Goal: Information Seeking & Learning: Learn about a topic

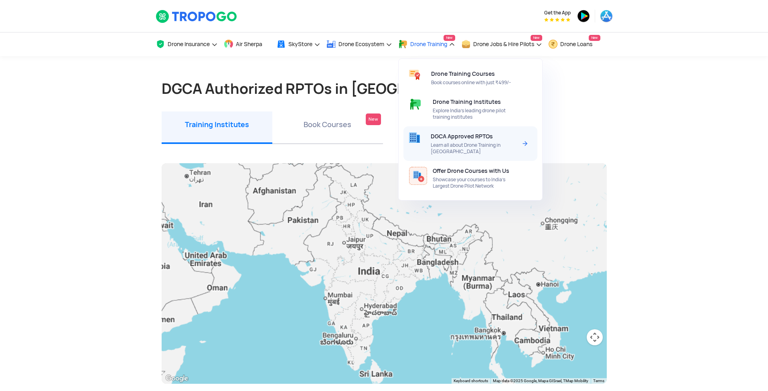
click at [500, 144] on span "Learn all about Drone Training in [GEOGRAPHIC_DATA]" at bounding box center [474, 148] width 86 height 13
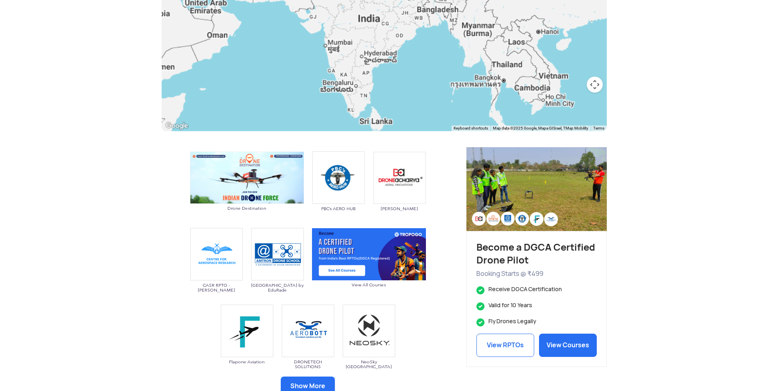
scroll to position [359, 0]
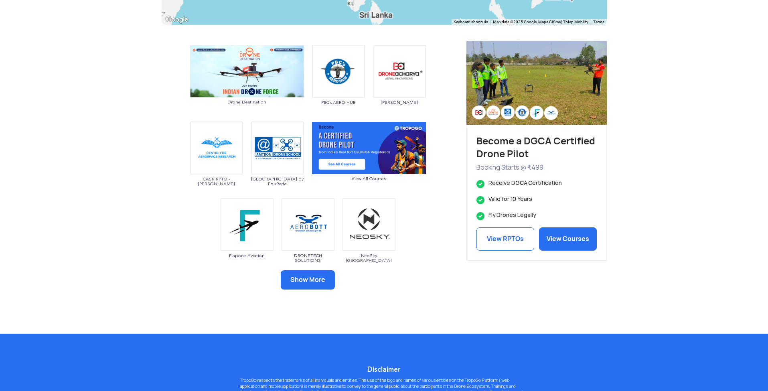
click at [310, 278] on button "Show More" at bounding box center [308, 279] width 54 height 19
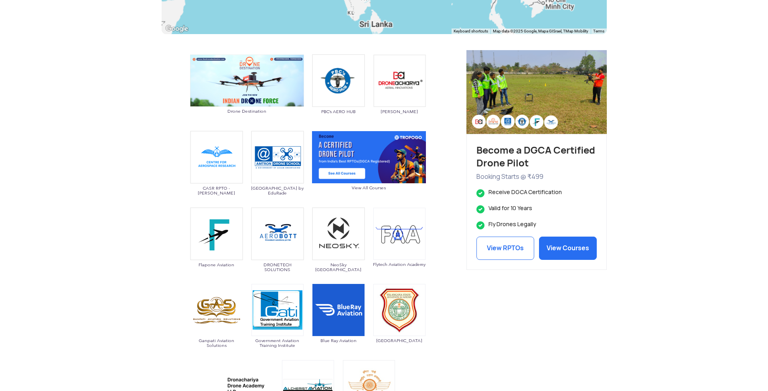
scroll to position [335, 0]
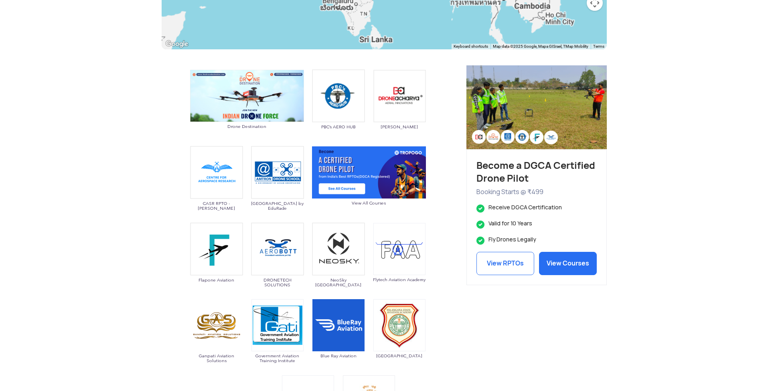
click at [215, 182] on img at bounding box center [216, 172] width 53 height 53
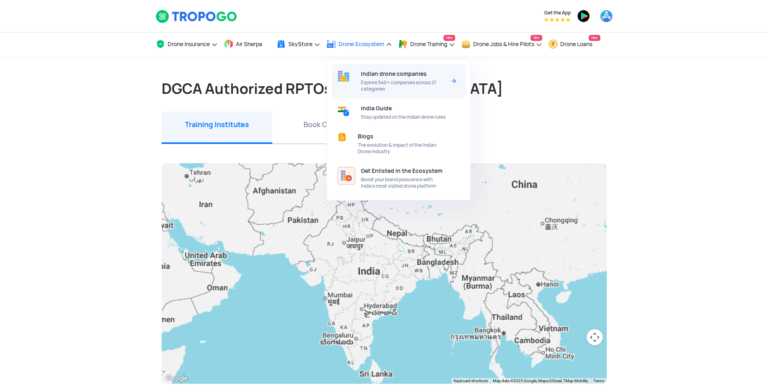
click at [382, 82] on span "Explore 540+ companies across 21 categories" at bounding box center [403, 85] width 85 height 13
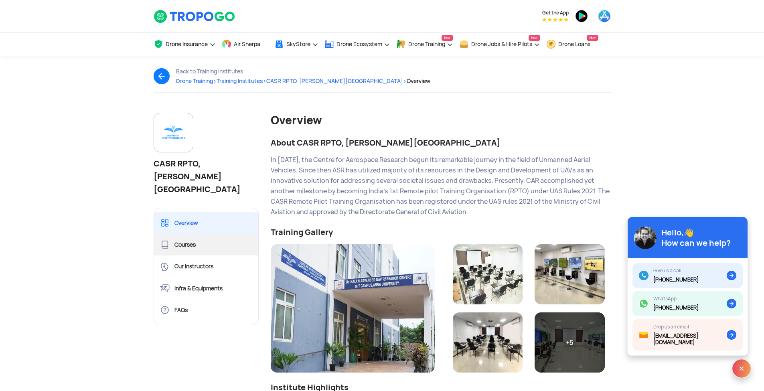
click at [183, 234] on link "Courses" at bounding box center [206, 245] width 105 height 22
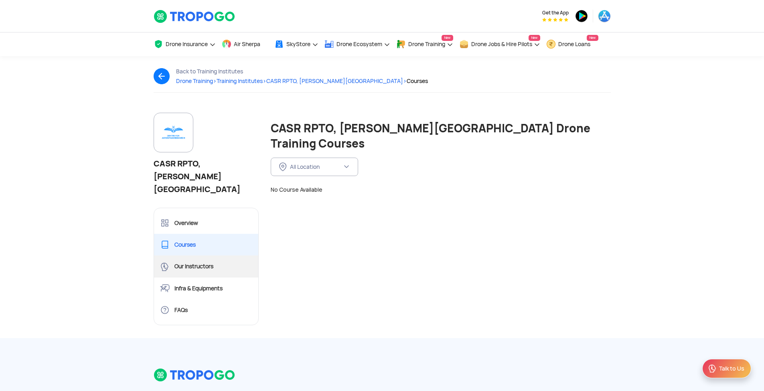
click at [201, 256] on link "Our Instructors" at bounding box center [206, 267] width 105 height 22
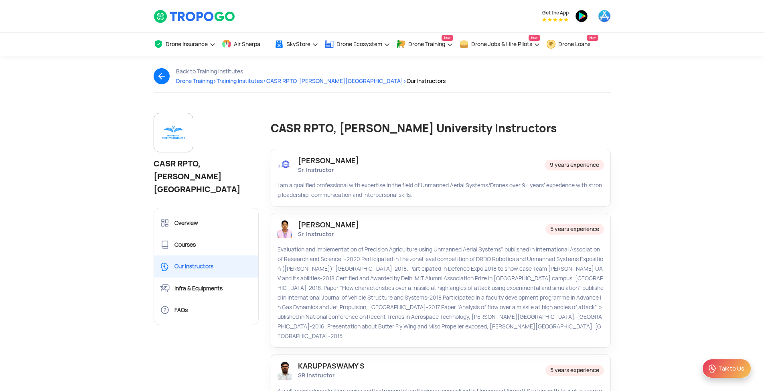
click at [291, 231] on img at bounding box center [285, 229] width 14 height 18
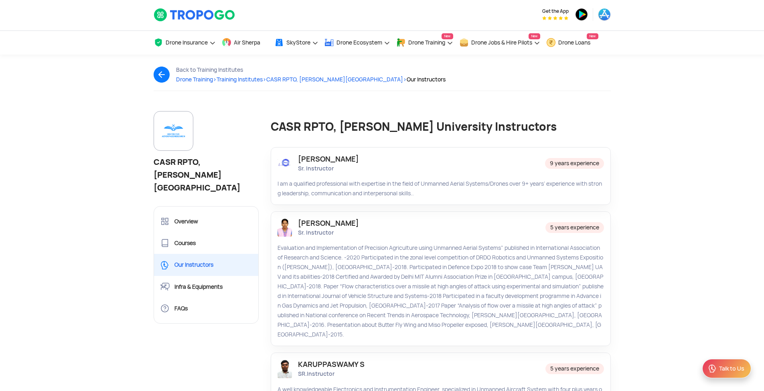
scroll to position [63, 0]
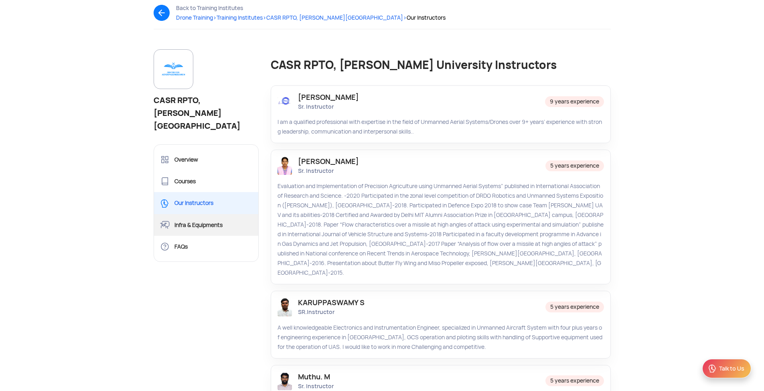
click at [207, 214] on link "Infra & Equipments" at bounding box center [206, 225] width 105 height 22
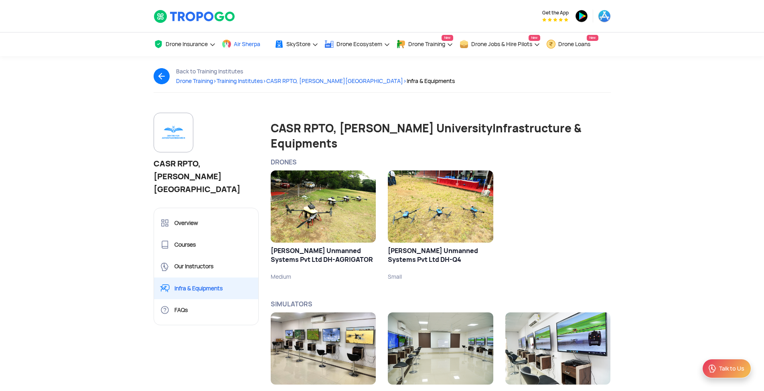
click at [256, 47] on span "Air Sherpa" at bounding box center [247, 44] width 26 height 6
click at [163, 20] on img at bounding box center [195, 17] width 82 height 14
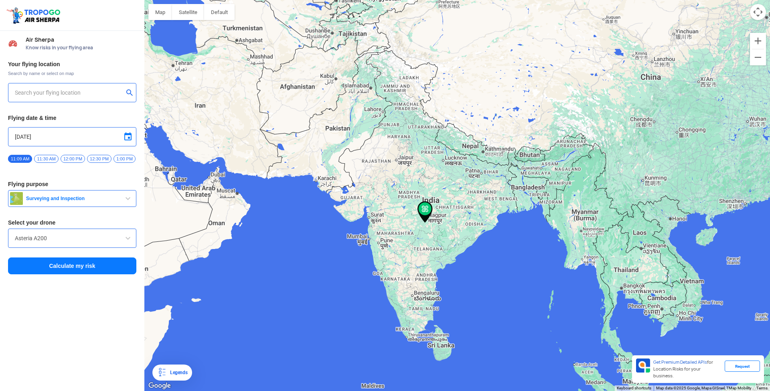
type input "144, Khattalwada, Wadgaon, Maharashtra 272176, India"
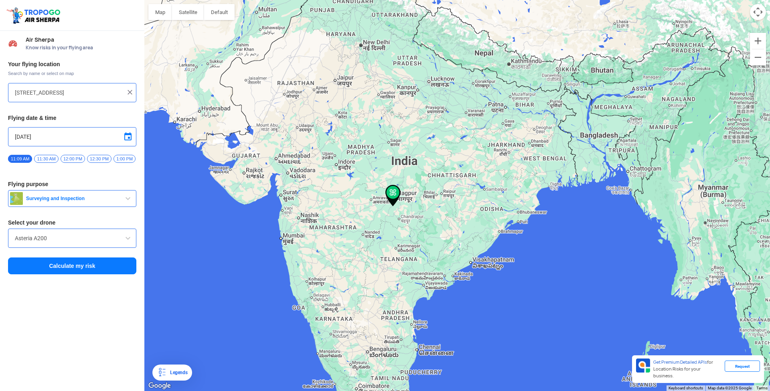
click at [97, 202] on span "Surveying and Inspection" at bounding box center [73, 198] width 100 height 6
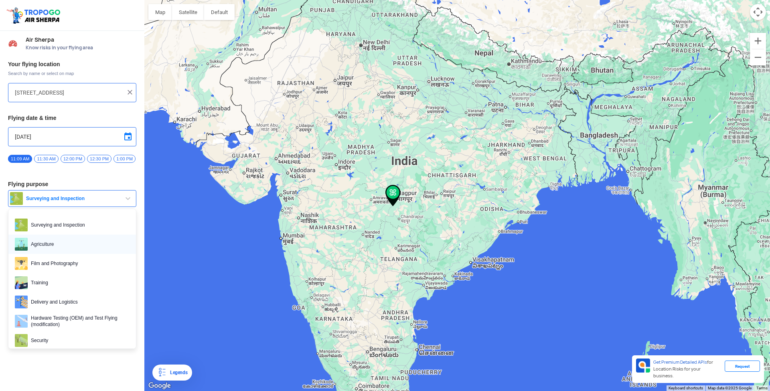
click at [57, 251] on span "Agriculture" at bounding box center [79, 244] width 102 height 13
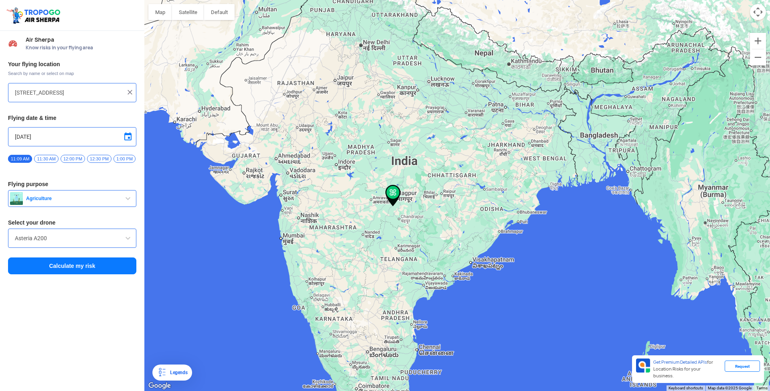
click at [75, 270] on button "Calculate my risk" at bounding box center [72, 266] width 128 height 17
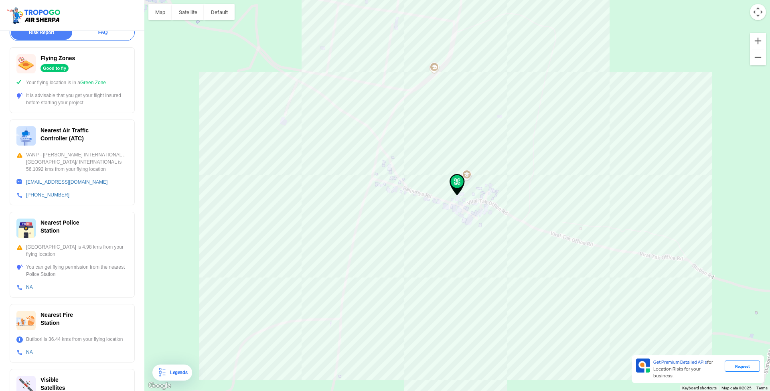
scroll to position [177, 0]
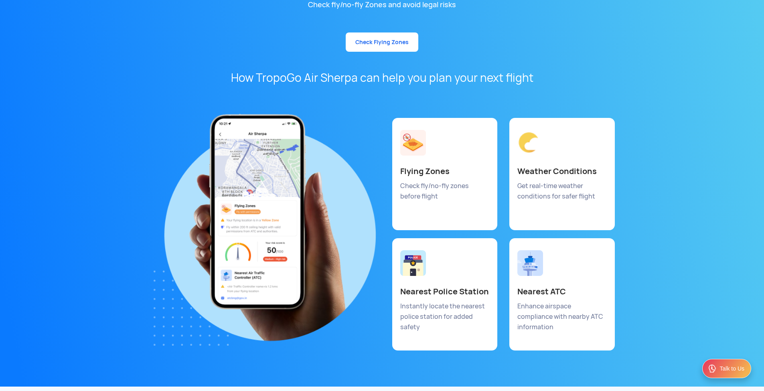
scroll to position [4377, 0]
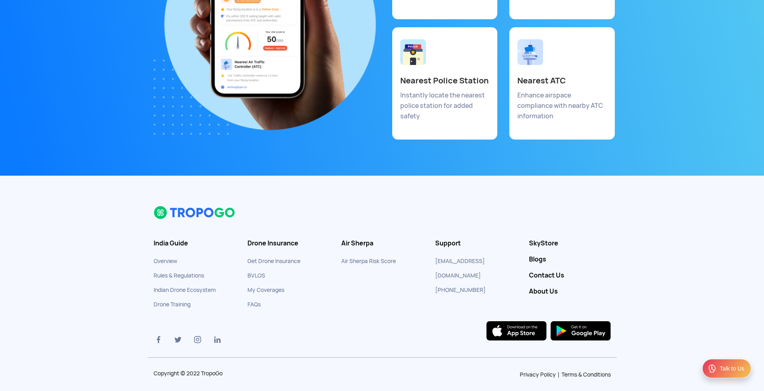
click at [166, 258] on link "Overview" at bounding box center [166, 261] width 24 height 7
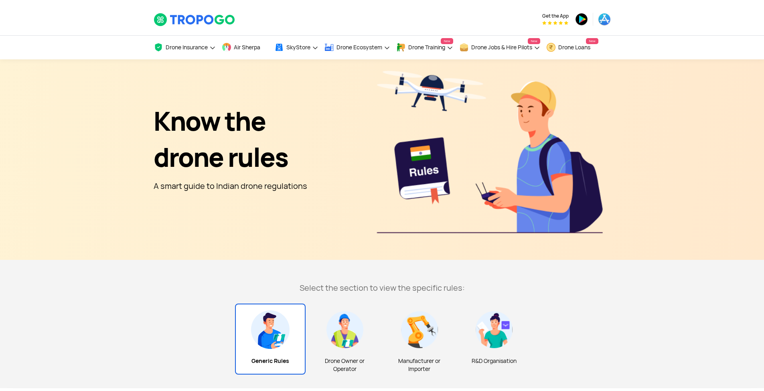
scroll to position [156, 0]
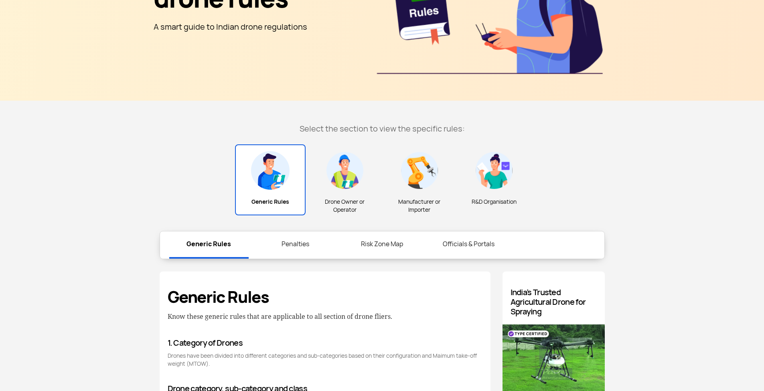
click at [333, 185] on img at bounding box center [345, 170] width 39 height 39
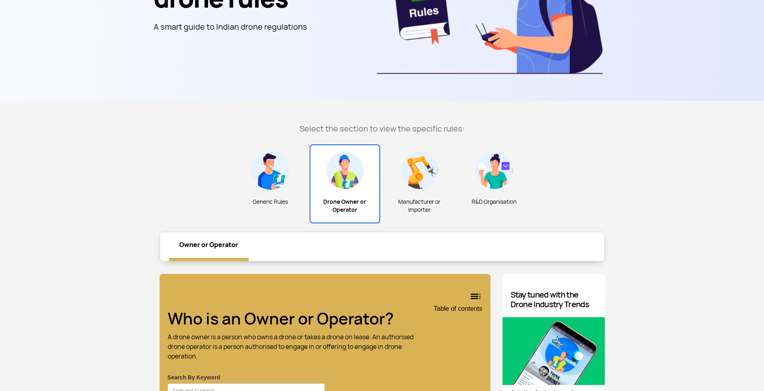
click at [265, 188] on img at bounding box center [270, 170] width 39 height 39
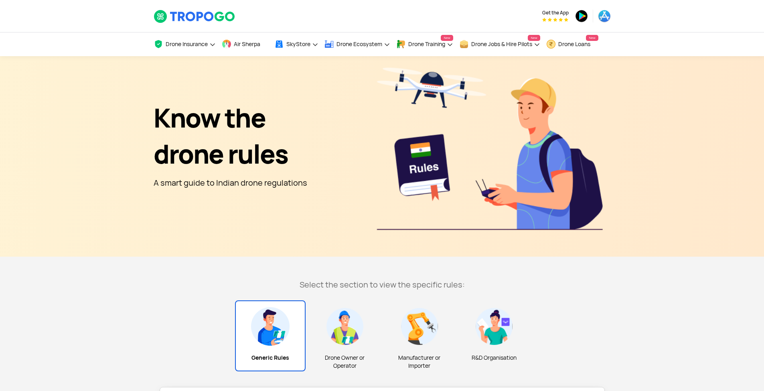
click at [213, 23] on img at bounding box center [195, 17] width 82 height 14
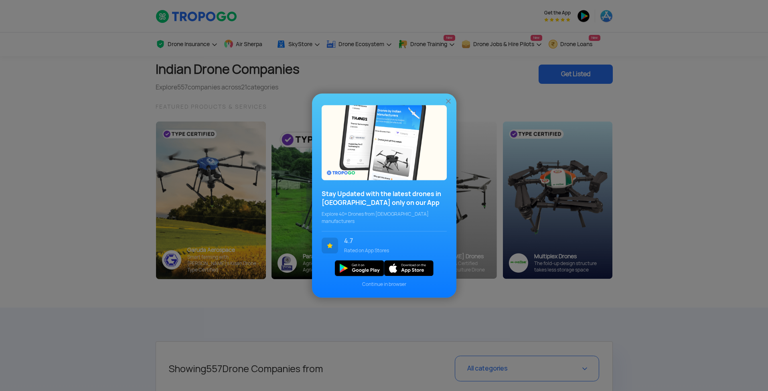
click at [451, 105] on img at bounding box center [449, 101] width 8 height 8
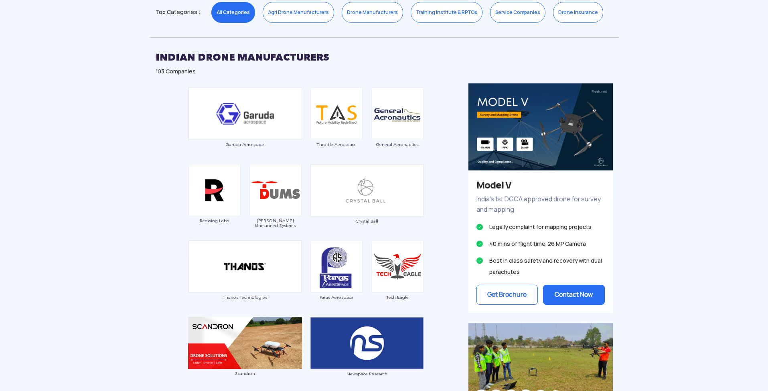
scroll to position [28, 0]
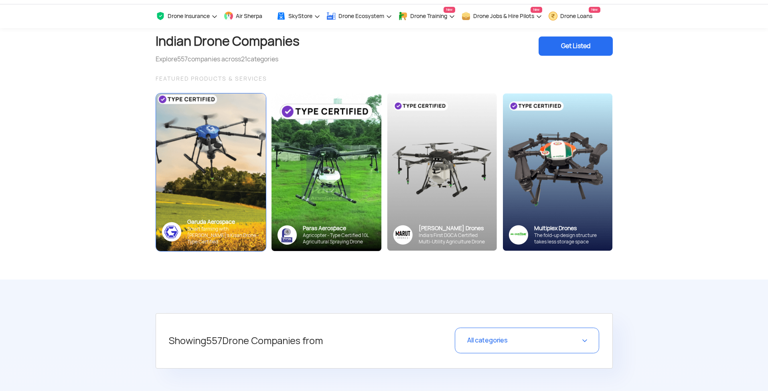
click at [194, 176] on img at bounding box center [210, 171] width 121 height 173
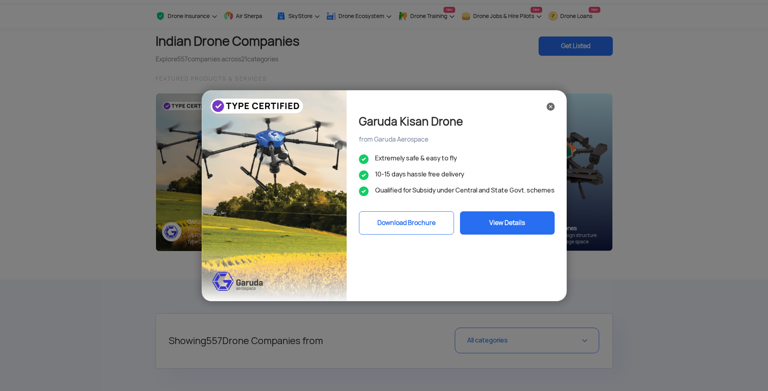
click at [527, 221] on button "View Details" at bounding box center [507, 222] width 95 height 23
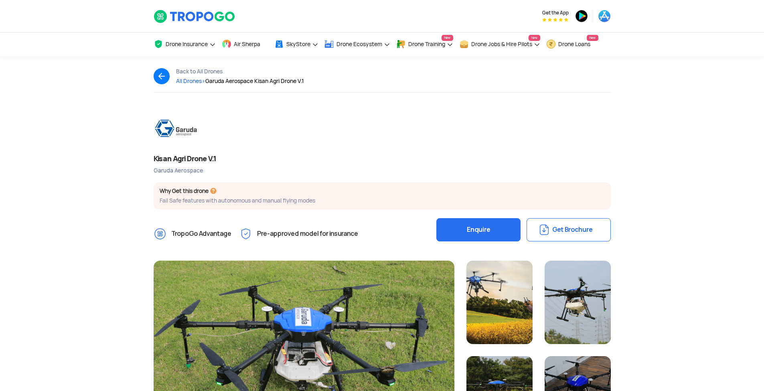
scroll to position [13, 0]
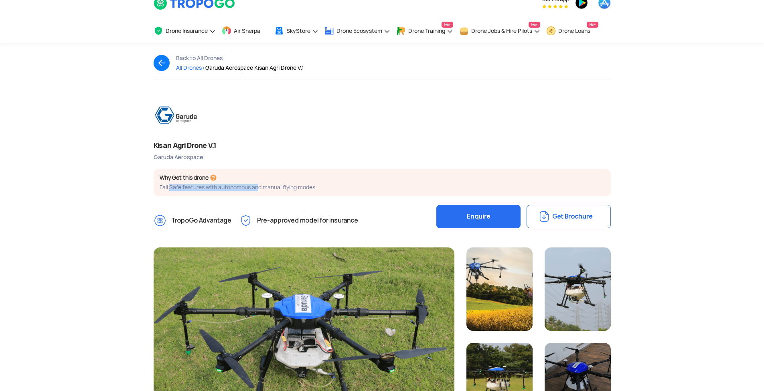
drag, startPoint x: 169, startPoint y: 189, endPoint x: 262, endPoint y: 184, distance: 93.6
click at [262, 184] on p "Fail Safe features with autonomous and manual flying modes" at bounding box center [382, 188] width 445 height 8
click at [318, 187] on p "Fail Safe features with autonomous and manual flying modes" at bounding box center [382, 188] width 445 height 8
drag, startPoint x: 389, startPoint y: 187, endPoint x: 155, endPoint y: 171, distance: 234.8
click at [155, 171] on div "Why Get this drone Fail Safe features with autonomous and manual flying modes" at bounding box center [382, 182] width 457 height 27
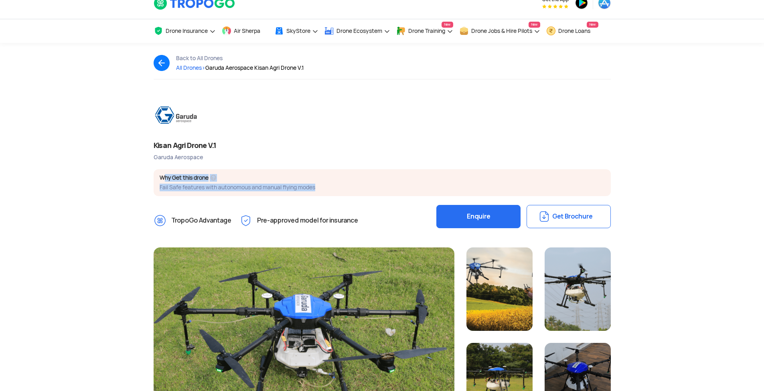
click at [171, 117] on img at bounding box center [190, 114] width 72 height 31
click at [179, 117] on img at bounding box center [190, 114] width 72 height 31
click at [230, 70] on span "Garuda Aerospace Kisan Agri Drone V.1 >" at bounding box center [254, 67] width 99 height 7
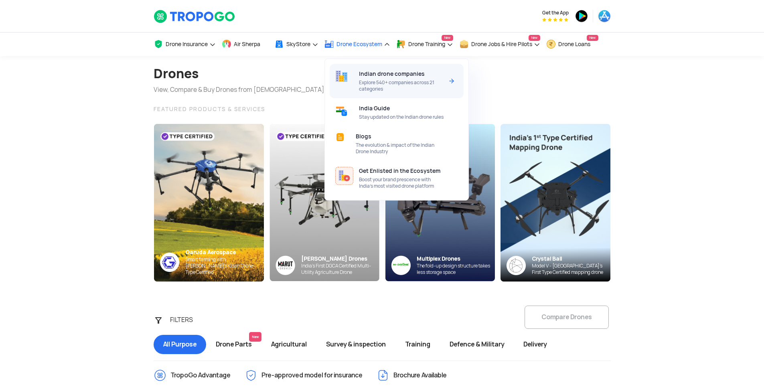
click at [406, 74] on span "Indian drone companies" at bounding box center [392, 74] width 66 height 6
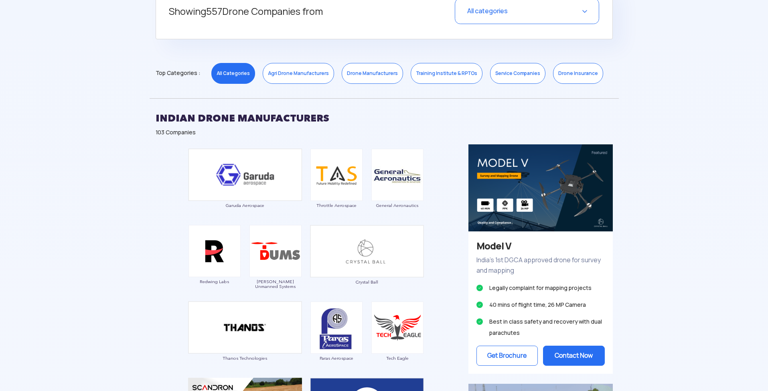
scroll to position [600, 0]
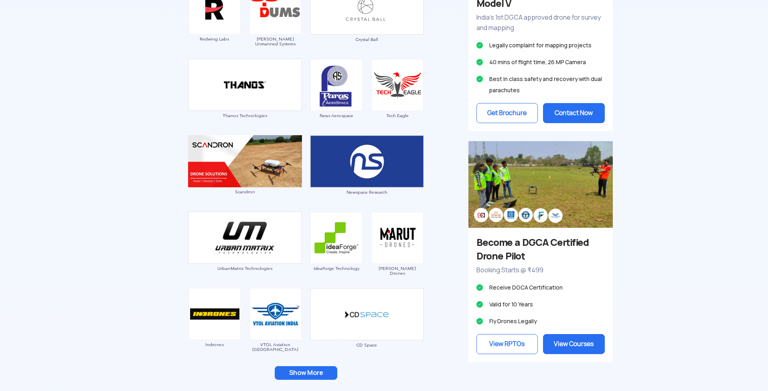
click at [250, 172] on img at bounding box center [245, 161] width 114 height 52
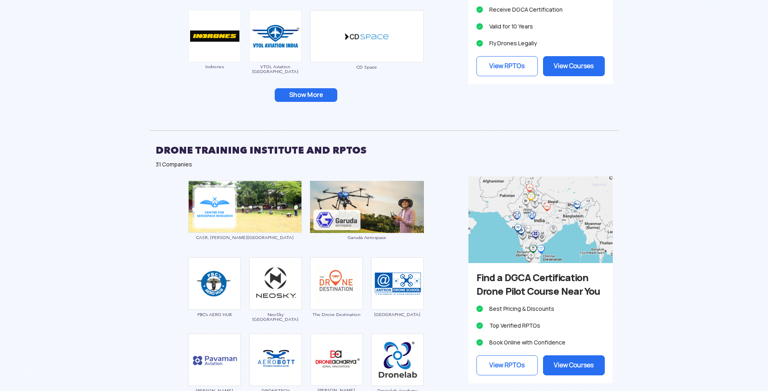
scroll to position [615, 0]
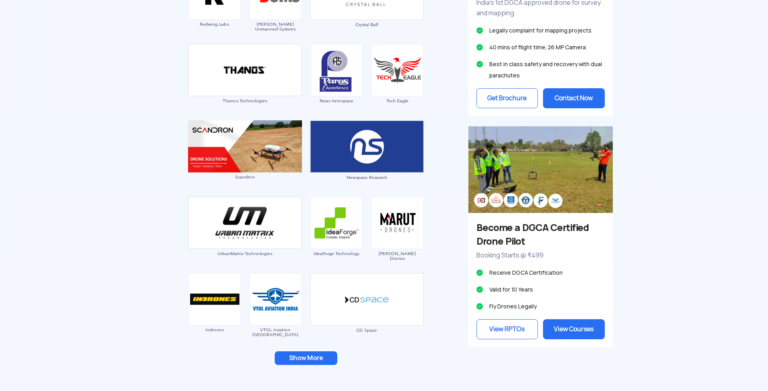
drag, startPoint x: 490, startPoint y: 282, endPoint x: 538, endPoint y: 283, distance: 48.2
click at [540, 284] on ul "Receive DGCA Certification Valid for 10 Years Fly Drones Legally" at bounding box center [541, 289] width 128 height 45
drag, startPoint x: 510, startPoint y: 232, endPoint x: 490, endPoint y: 227, distance: 20.0
click at [490, 227] on h3 "Become a DGCA Certified Drone Pilot" at bounding box center [541, 234] width 128 height 27
click at [162, 270] on div "Garuda Aerospace Throttle Aerospace General Aeronautics Redwing Labs Dhaksha Un…" at bounding box center [306, 133] width 313 height 492
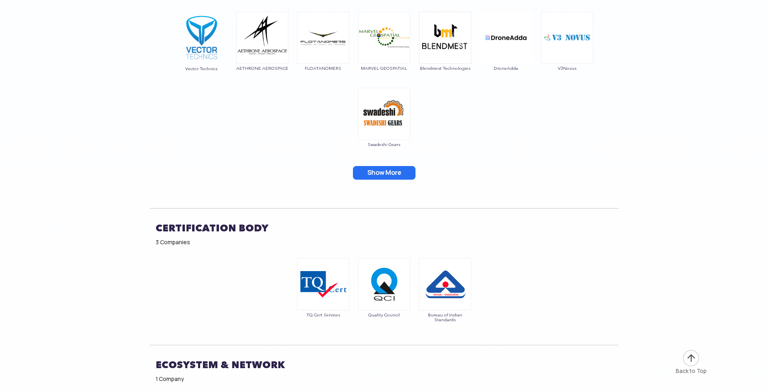
scroll to position [4579, 0]
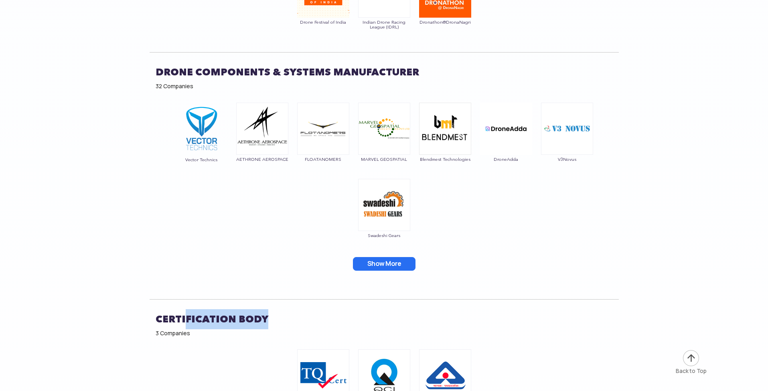
drag, startPoint x: 250, startPoint y: 303, endPoint x: 185, endPoint y: 299, distance: 65.5
click at [185, 309] on h2 "Certification Body" at bounding box center [384, 319] width 457 height 20
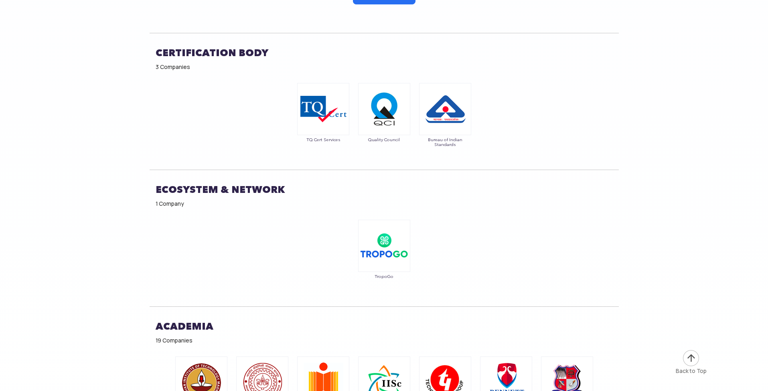
scroll to position [4899, 0]
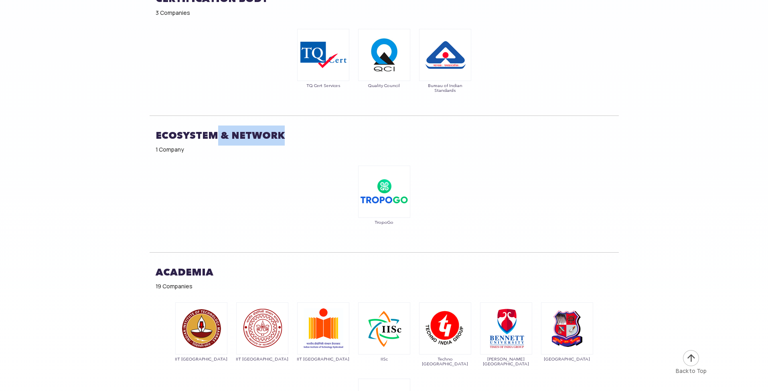
drag, startPoint x: 216, startPoint y: 120, endPoint x: 305, endPoint y: 122, distance: 88.7
click at [305, 126] on h2 "ECOSYSTEM & Network" at bounding box center [384, 136] width 457 height 20
click at [266, 185] on div "TropoGo" at bounding box center [384, 200] width 469 height 76
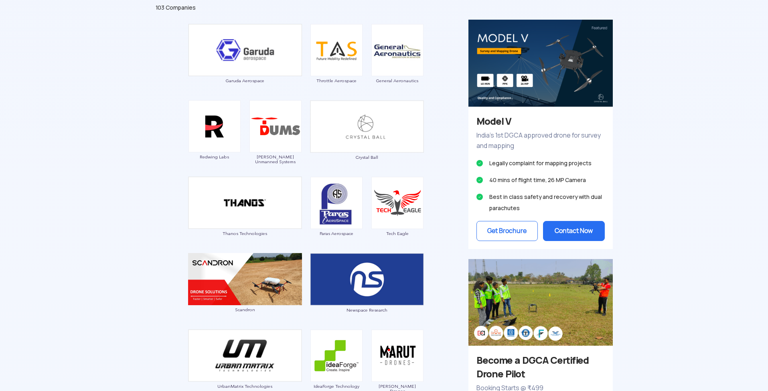
scroll to position [0, 0]
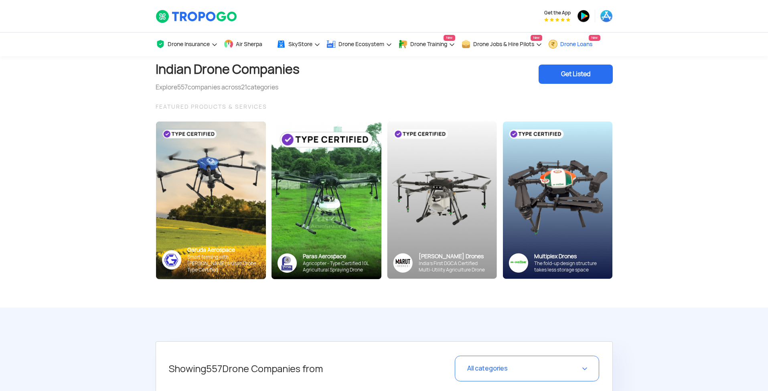
click at [576, 44] on span "Drone Loans" at bounding box center [576, 44] width 32 height 6
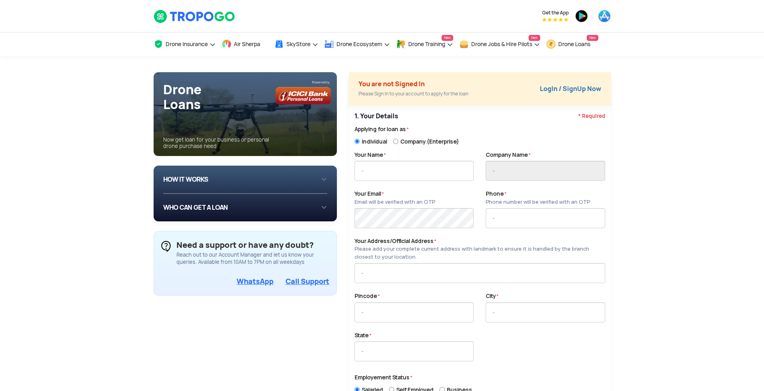
click at [258, 175] on div "HOW IT WORKS 1 Login/Create you account with your email or phone number 2 Fill …" at bounding box center [245, 179] width 164 height 15
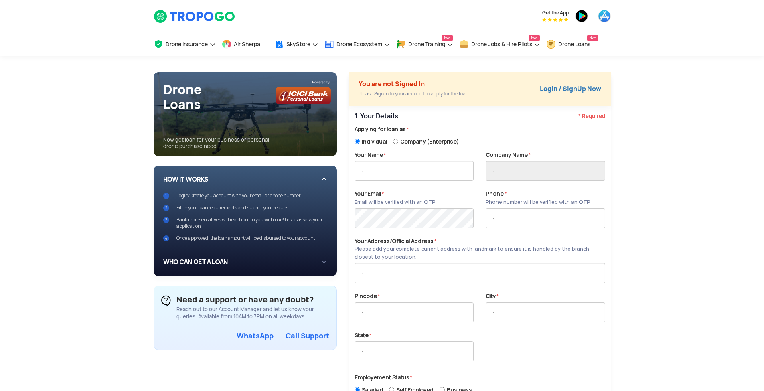
click at [278, 264] on div "WHO CAN GET A LOAN If you are an individual looking to: Buy drone for personal …" at bounding box center [245, 262] width 164 height 15
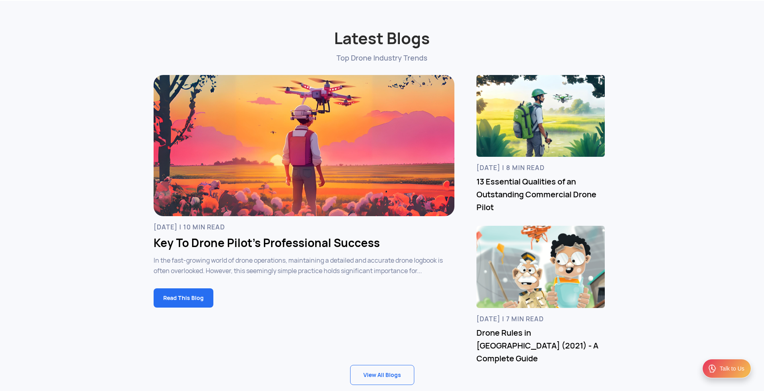
scroll to position [2555, 0]
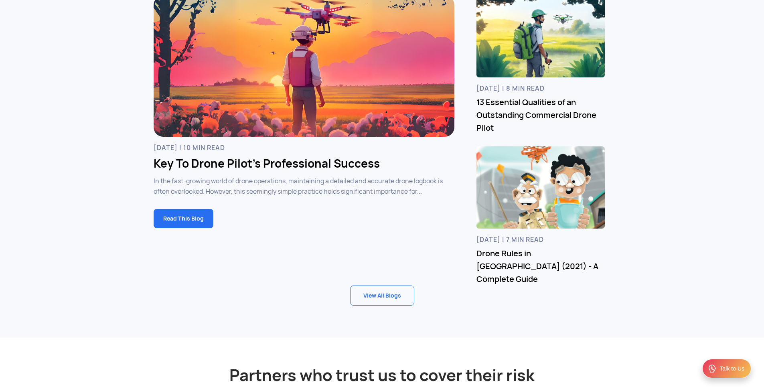
click at [374, 290] on link "View All Blogs" at bounding box center [382, 296] width 64 height 20
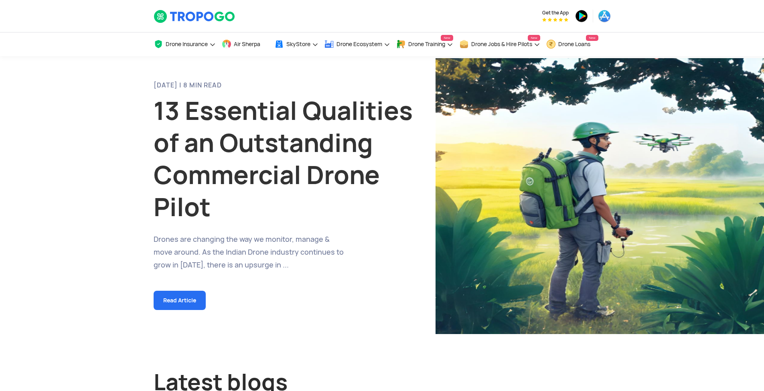
click at [197, 195] on h1 "13 Essential Qualities of an Outstanding Commercial Drone Pilot" at bounding box center [285, 159] width 262 height 128
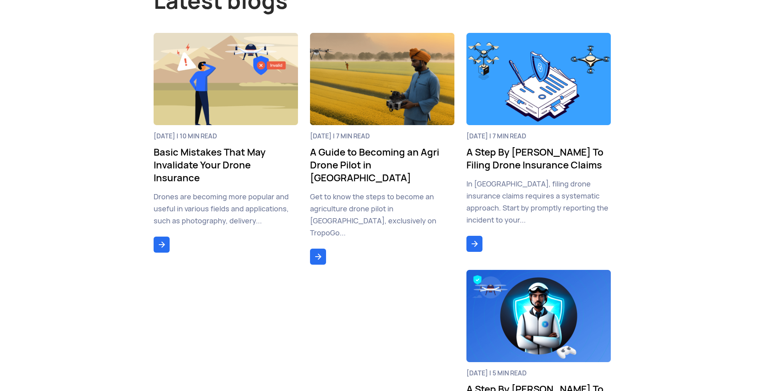
scroll to position [538, 0]
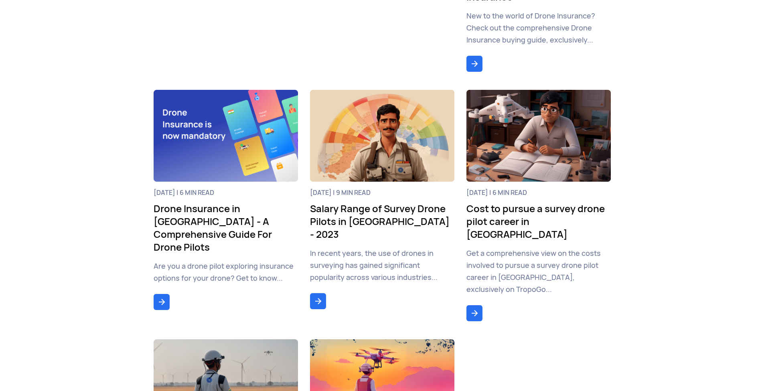
scroll to position [1019, 0]
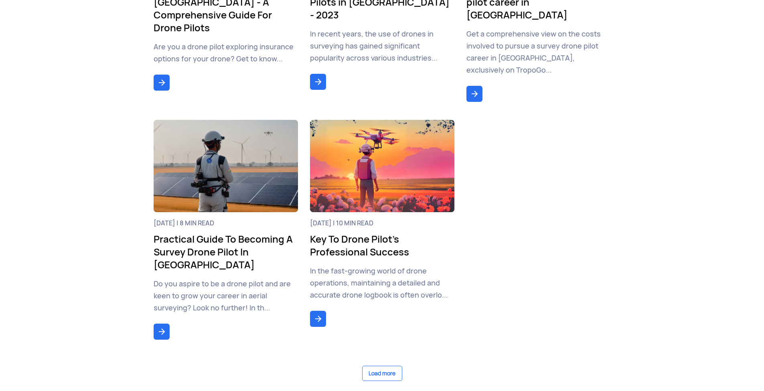
drag, startPoint x: 484, startPoint y: 266, endPoint x: 434, endPoint y: 262, distance: 50.3
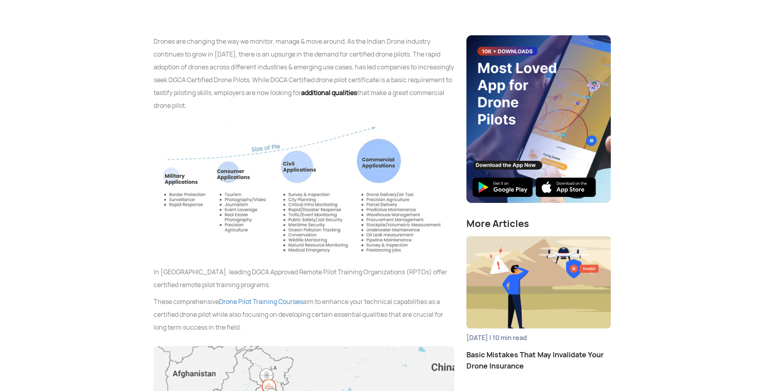
scroll to position [530, 0]
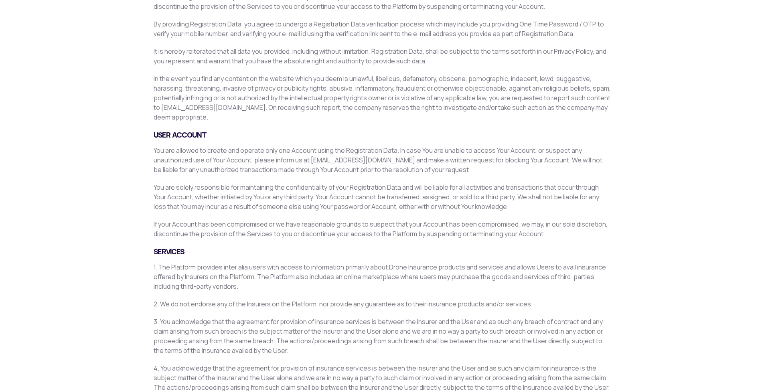
scroll to position [624, 0]
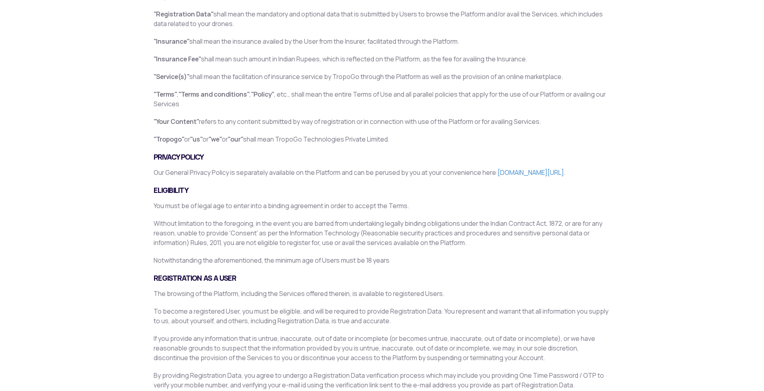
drag, startPoint x: 392, startPoint y: 138, endPoint x: 292, endPoint y: 136, distance: 100.3
click at [292, 136] on p ""Tropogo" or "us" or "we" or "our" shall mean TropoGo Technologies Private Limi…" at bounding box center [382, 140] width 457 height 10
drag, startPoint x: 290, startPoint y: 138, endPoint x: 407, endPoint y: 136, distance: 117.6
click at [407, 136] on p ""Tropogo" or "us" or "we" or "our" shall mean TropoGo Technologies Private Limi…" at bounding box center [382, 140] width 457 height 10
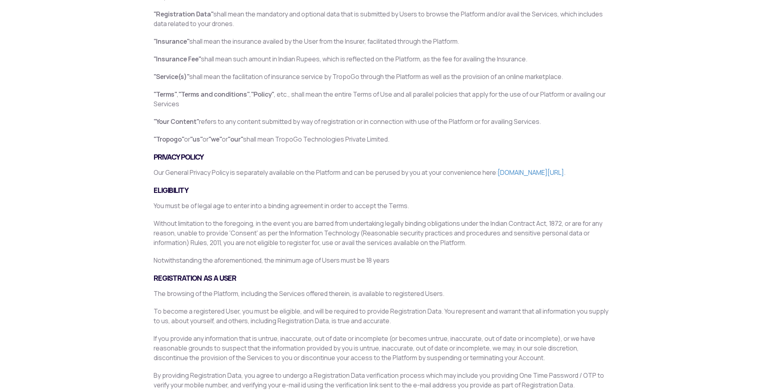
click at [439, 171] on p "Our General Privacy Policy is separately available on the Platform and can be p…" at bounding box center [382, 173] width 457 height 10
drag, startPoint x: 290, startPoint y: 138, endPoint x: 400, endPoint y: 139, distance: 109.5
click at [400, 139] on p ""Tropogo" or "us" or "we" or "our" shall mean TropoGo Technologies Private Limi…" at bounding box center [382, 140] width 457 height 10
copy p "TropoGo Technologies Private Limited"
click at [497, 137] on p ""Tropogo" or "us" or "we" or "our" shall mean TropoGo Technologies Private Limi…" at bounding box center [382, 140] width 457 height 10
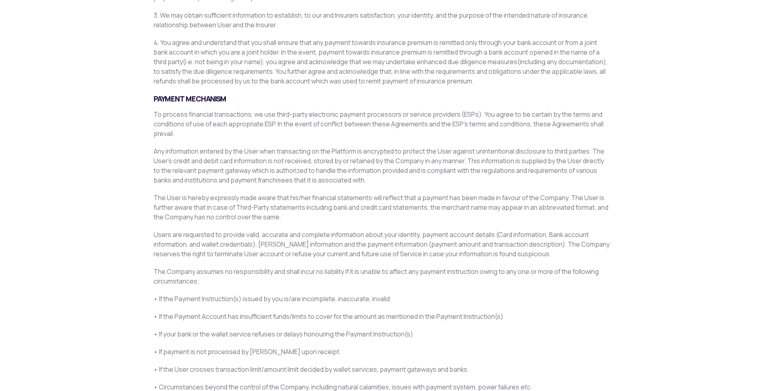
scroll to position [1658, 0]
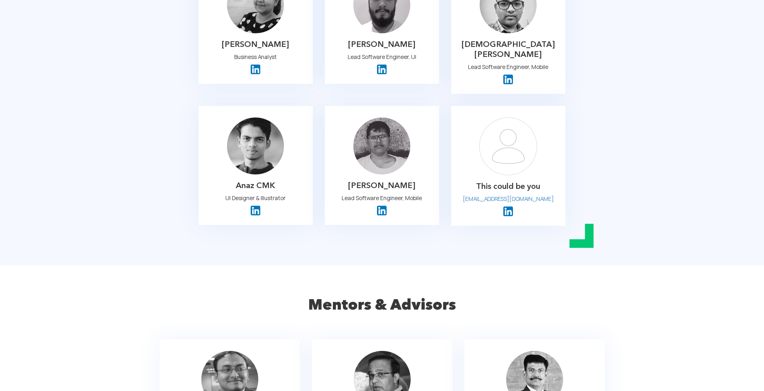
scroll to position [1096, 0]
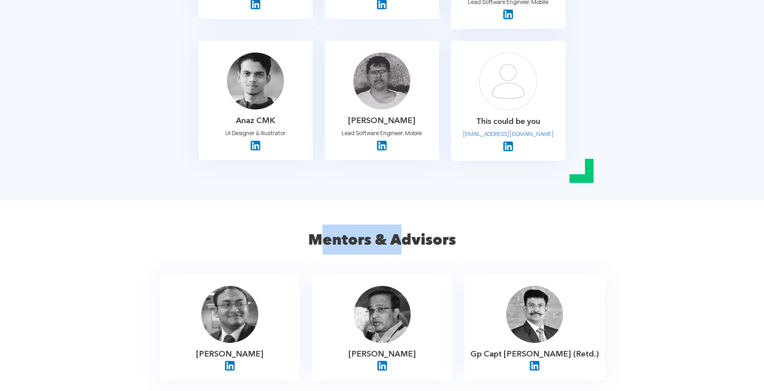
drag, startPoint x: 316, startPoint y: 209, endPoint x: 412, endPoint y: 211, distance: 95.5
click at [412, 225] on h2 "Mentors & Advisors" at bounding box center [382, 240] width 457 height 30
click at [465, 225] on h2 "Mentors & Advisors" at bounding box center [382, 240] width 457 height 30
drag, startPoint x: 455, startPoint y: 210, endPoint x: 309, endPoint y: 206, distance: 146.5
click at [309, 225] on h2 "Mentors & Advisors" at bounding box center [382, 240] width 457 height 30
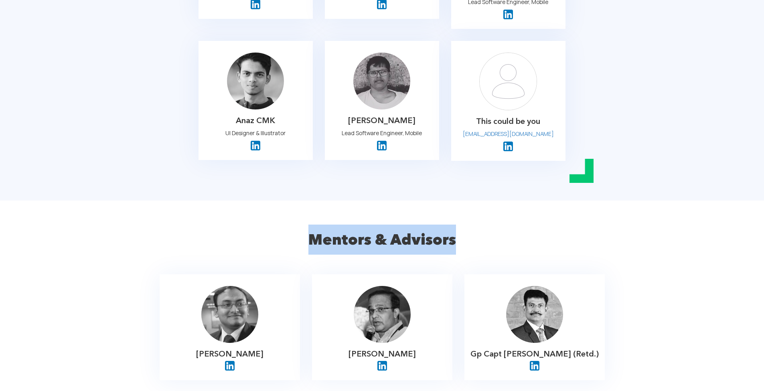
click at [414, 225] on h2 "Mentors & Advisors" at bounding box center [382, 240] width 457 height 30
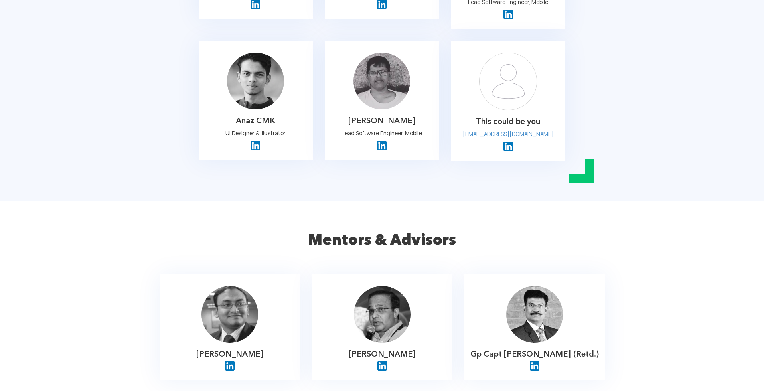
click at [423, 225] on h2 "Mentors & Advisors" at bounding box center [382, 240] width 457 height 30
click at [469, 225] on h2 "Mentors & Advisors" at bounding box center [382, 240] width 457 height 30
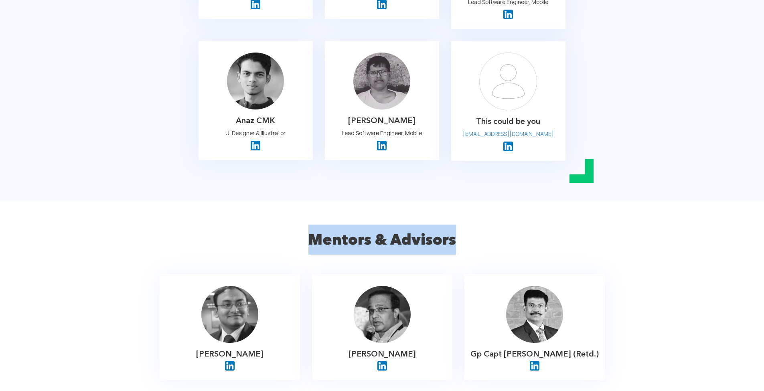
drag, startPoint x: 477, startPoint y: 211, endPoint x: 296, endPoint y: 201, distance: 181.6
click at [296, 225] on h2 "Mentors & Advisors" at bounding box center [382, 240] width 457 height 30
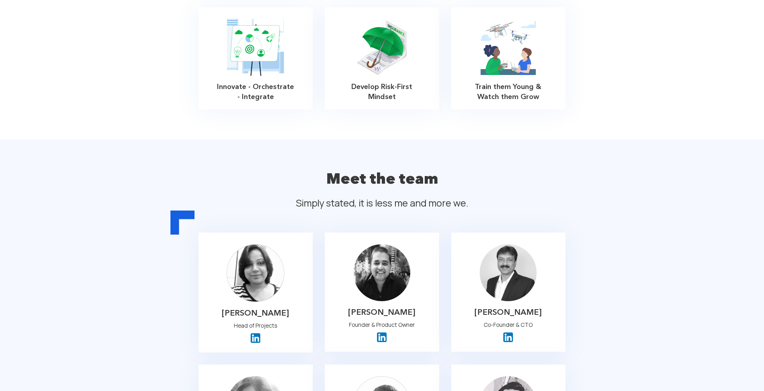
scroll to position [571, 0]
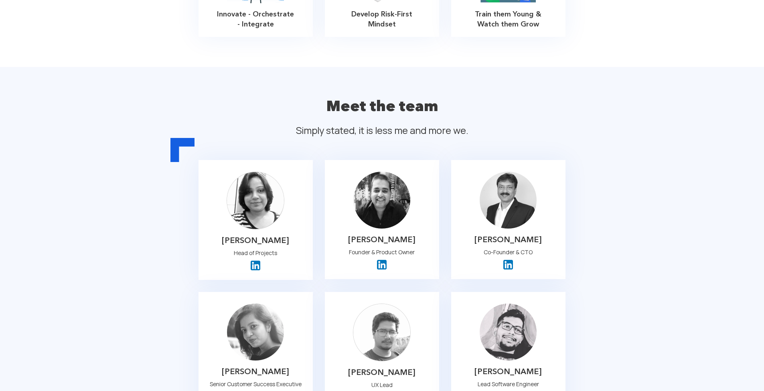
drag, startPoint x: 223, startPoint y: 219, endPoint x: 299, endPoint y: 222, distance: 76.3
click at [299, 236] on p "Titir Bhattacharyya" at bounding box center [255, 241] width 103 height 10
click at [286, 248] on p "Head of Projects" at bounding box center [255, 253] width 103 height 11
drag, startPoint x: 274, startPoint y: 234, endPoint x: 215, endPoint y: 223, distance: 60.0
click at [215, 223] on div "Titir Bhattacharyya Head of Projects" at bounding box center [256, 220] width 114 height 120
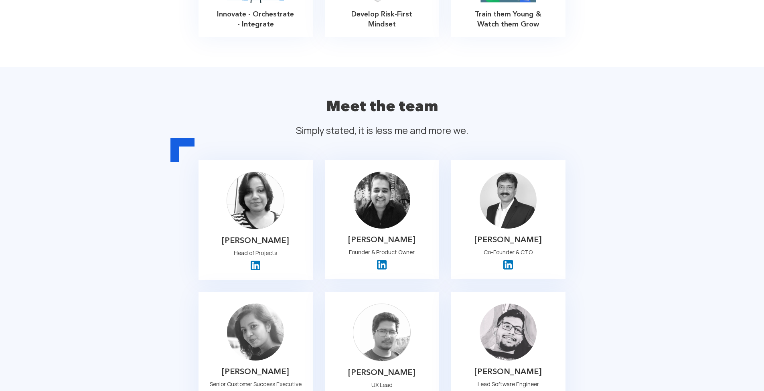
click at [155, 242] on div "Meet the team Simply stated, it is less me and more we. Titir Bhattacharyya Hea…" at bounding box center [382, 396] width 469 height 610
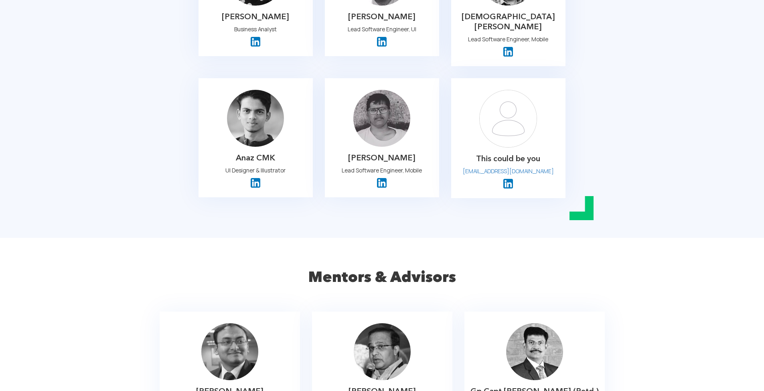
scroll to position [655, 0]
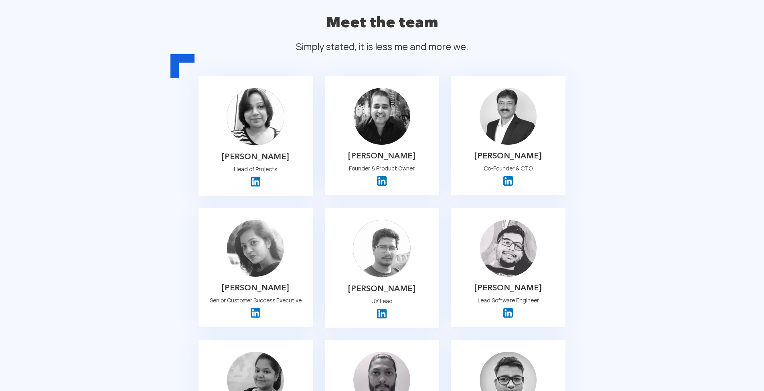
click at [383, 176] on img at bounding box center [382, 181] width 10 height 10
click at [511, 176] on img at bounding box center [509, 181] width 10 height 10
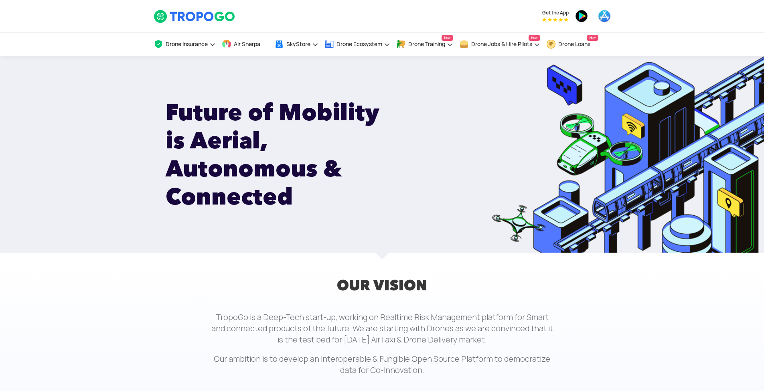
click at [170, 16] on img at bounding box center [195, 17] width 82 height 14
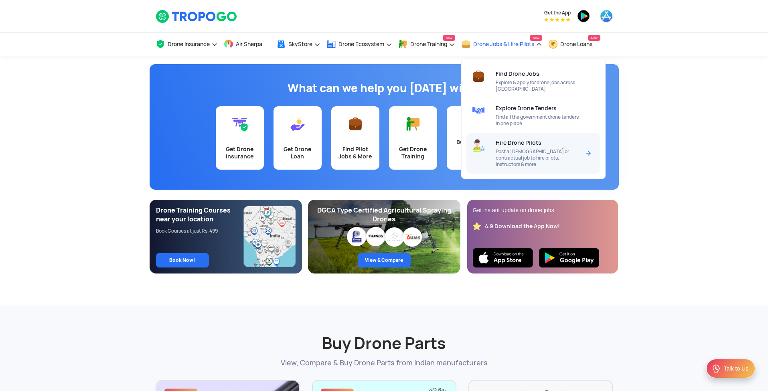
click at [537, 156] on span "Post a [DEMOGRAPHIC_DATA] or contractual job to hire pilots, instructors & more" at bounding box center [538, 157] width 85 height 19
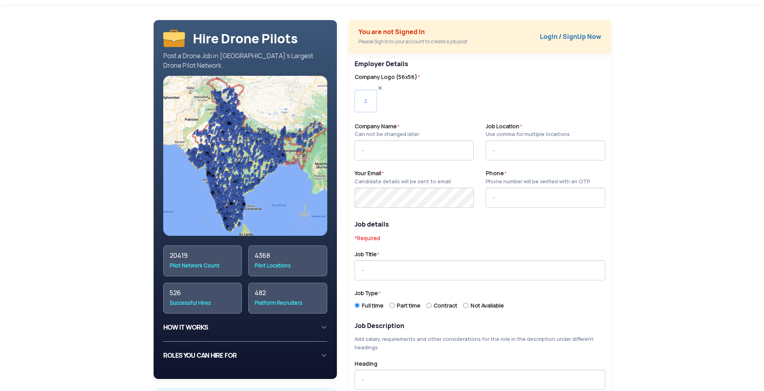
scroll to position [132, 0]
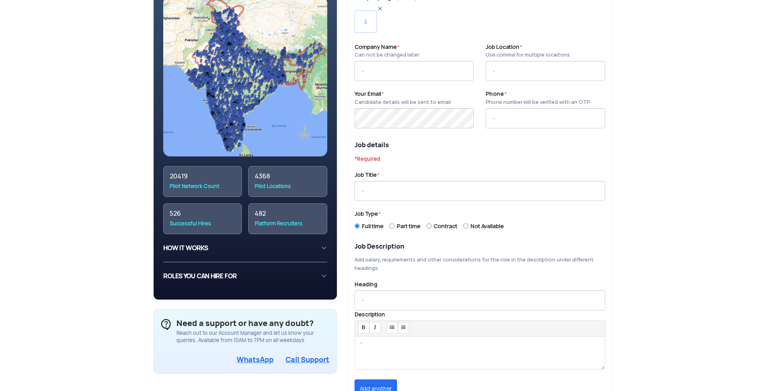
click at [193, 243] on div "HOW IT WORKS 1 Create an account on TropooGo with your work email or phone numb…" at bounding box center [245, 248] width 164 height 15
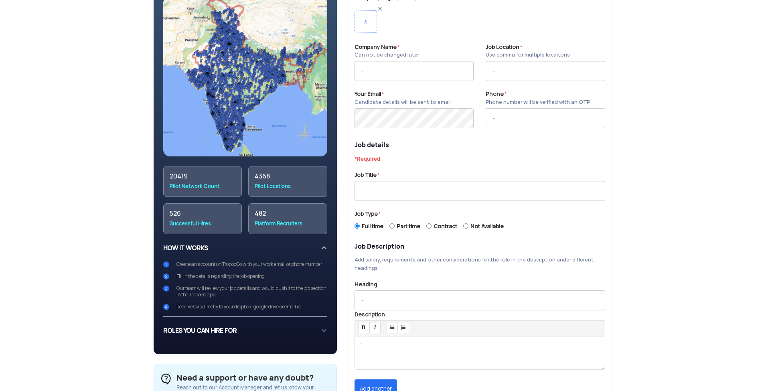
click at [228, 329] on div "ROLES YOU CAN HIRE FOR Currently, you can hire for the follwing roles on TropoG…" at bounding box center [245, 330] width 164 height 15
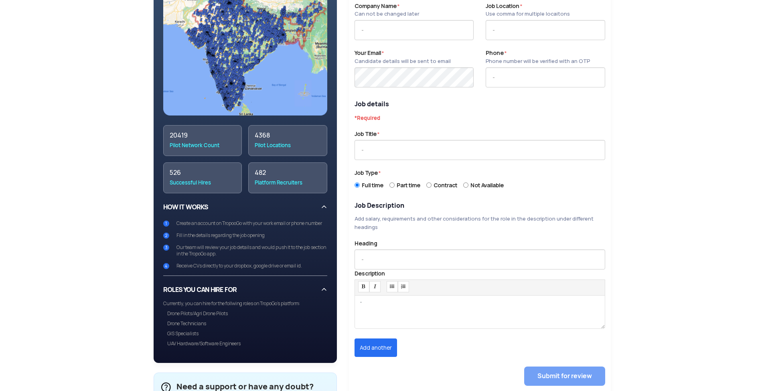
scroll to position [171, 0]
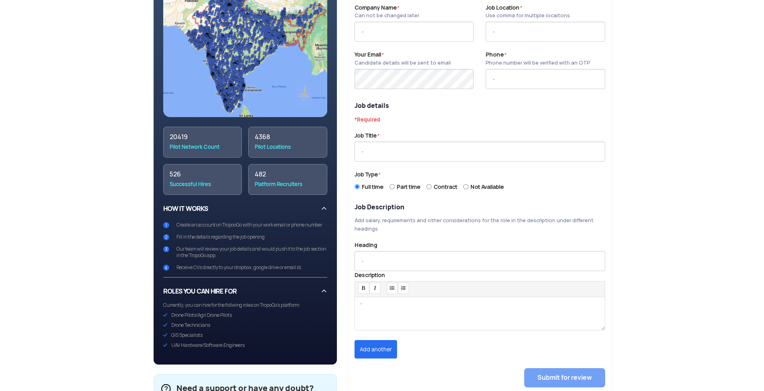
click at [190, 313] on div "Drone Pilots/Agri Drone Pilots" at bounding box center [245, 315] width 164 height 6
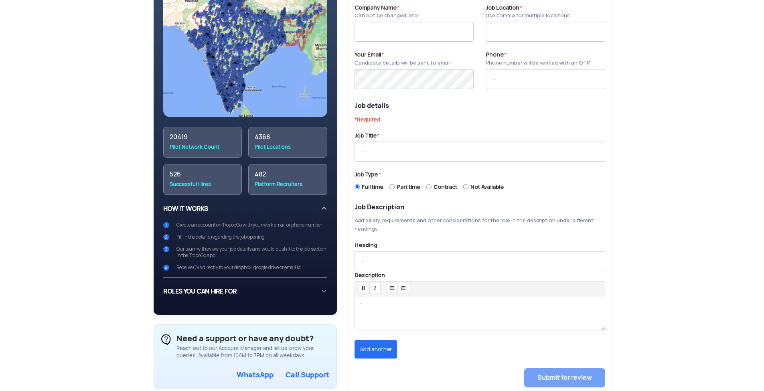
scroll to position [0, 0]
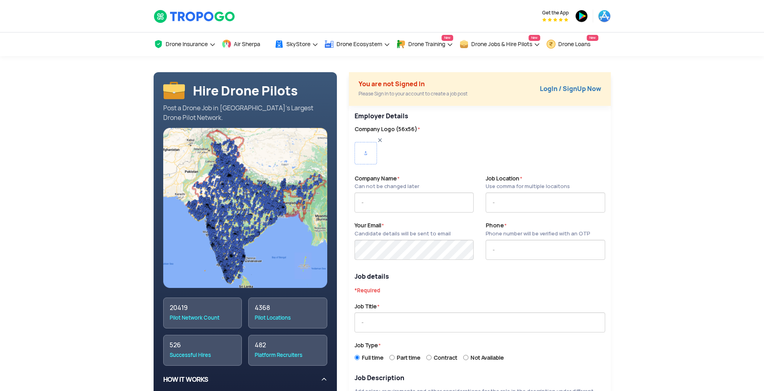
click at [214, 173] on img at bounding box center [245, 208] width 164 height 160
click at [380, 140] on img at bounding box center [380, 140] width 6 height 6
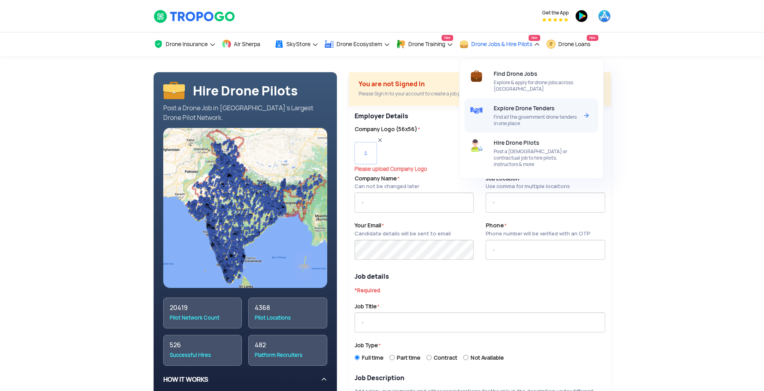
click at [524, 114] on div "Explore Drone Tenders Find all the government drone tenders in one place" at bounding box center [538, 115] width 88 height 35
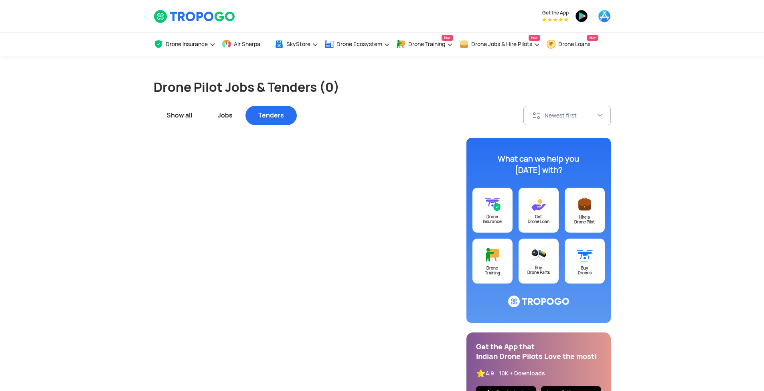
click at [231, 116] on div "Jobs" at bounding box center [225, 115] width 41 height 19
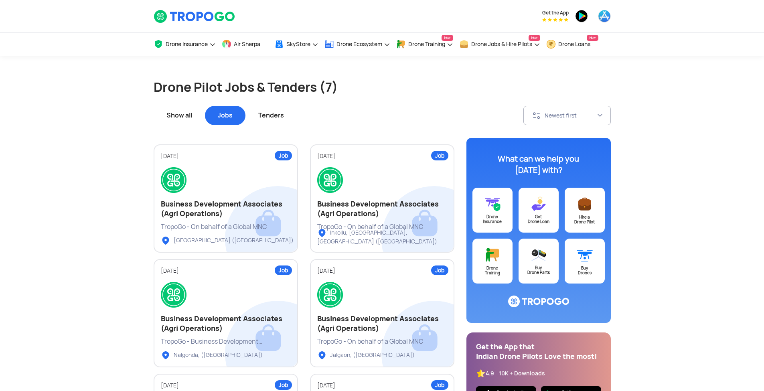
click at [490, 213] on link "Drone Insurance" at bounding box center [493, 210] width 40 height 45
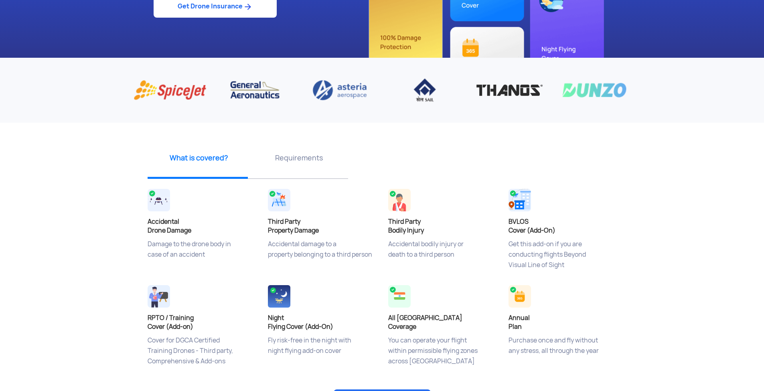
scroll to position [177, 0]
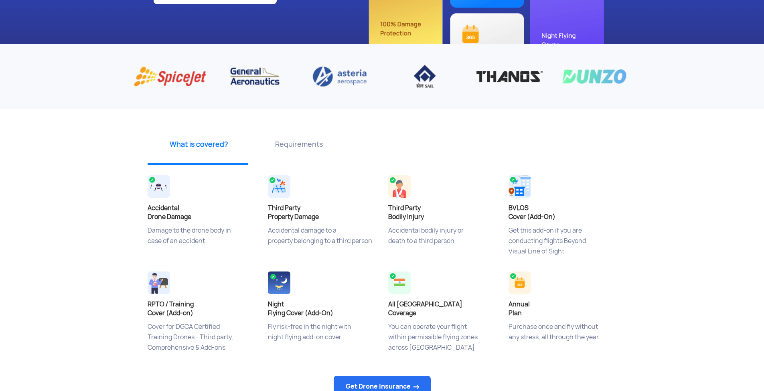
click at [308, 149] on p "Requirements" at bounding box center [299, 144] width 94 height 10
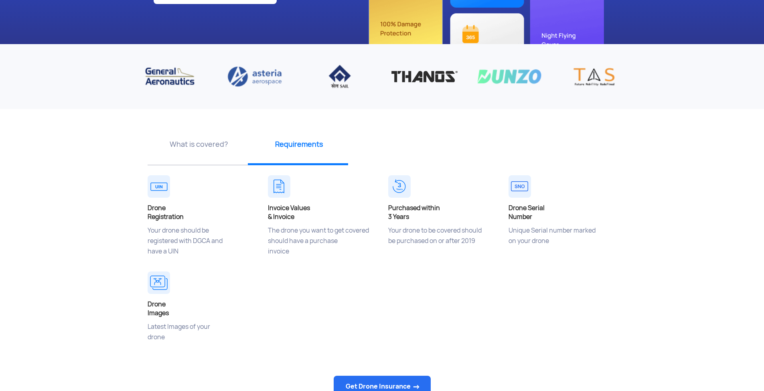
click at [186, 143] on p "What is covered?" at bounding box center [199, 144] width 94 height 10
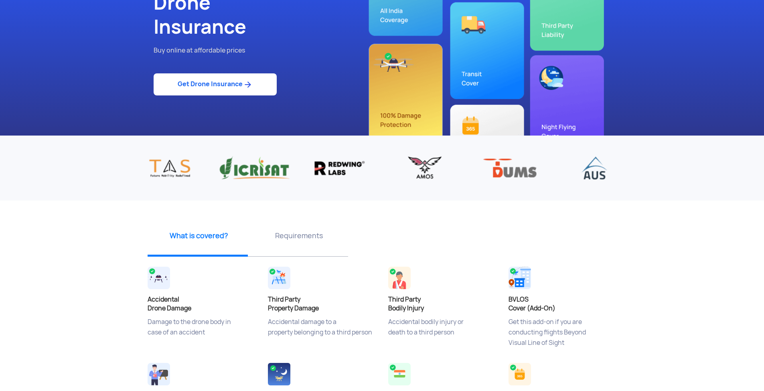
scroll to position [0, 0]
